Goal: Find specific page/section: Find specific page/section

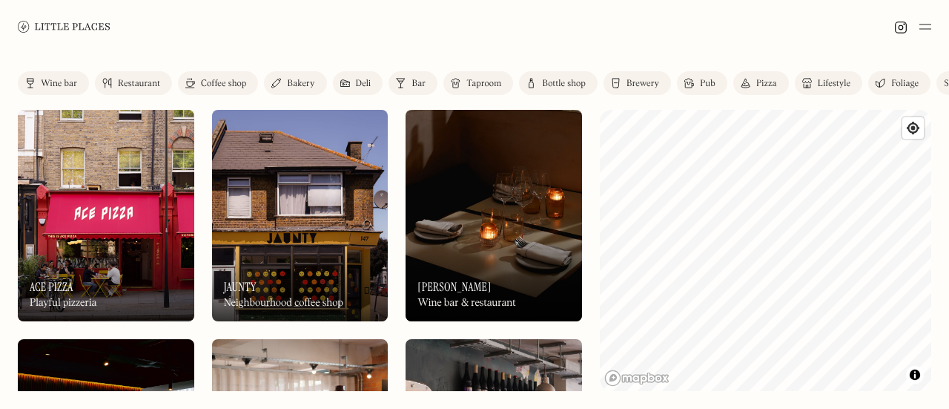
click at [46, 75] on link "Wine bar" at bounding box center [53, 83] width 71 height 24
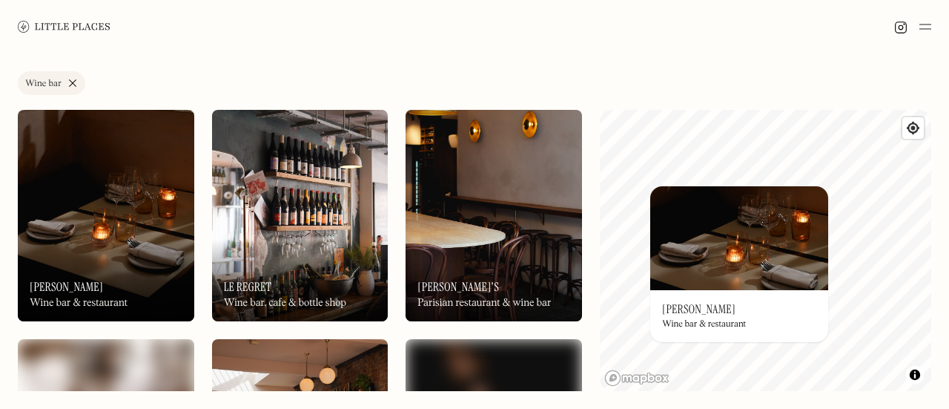
click at [744, 175] on div "© Mapbox © OpenStreetMap Improve this map On Our Radar [PERSON_NAME] Wine bar &…" at bounding box center [765, 250] width 331 height 281
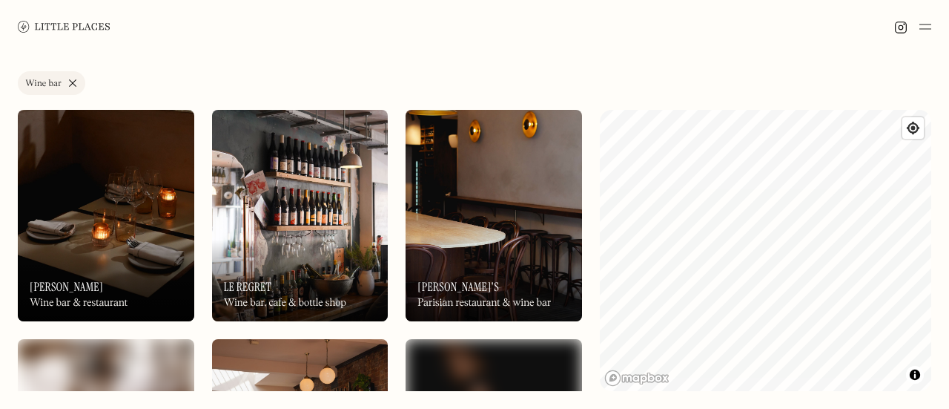
click at [72, 85] on link "Wine bar" at bounding box center [51, 83] width 67 height 24
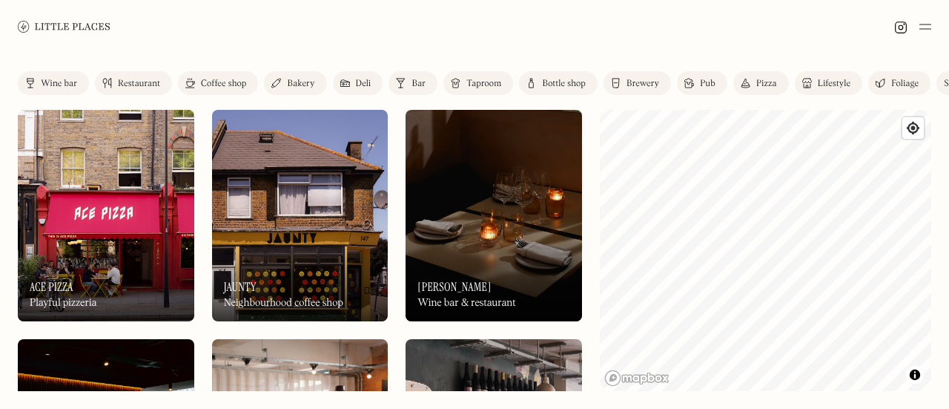
click at [155, 85] on div "Restaurant" at bounding box center [139, 83] width 42 height 9
